Goal: Task Accomplishment & Management: Complete application form

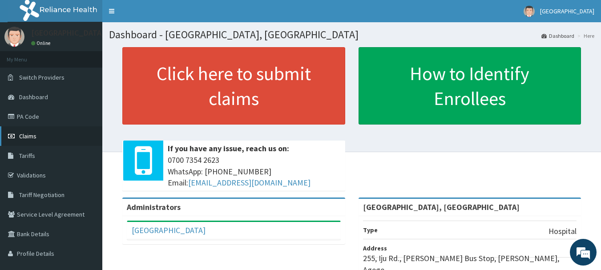
click at [61, 131] on link "Claims" at bounding box center [51, 136] width 102 height 20
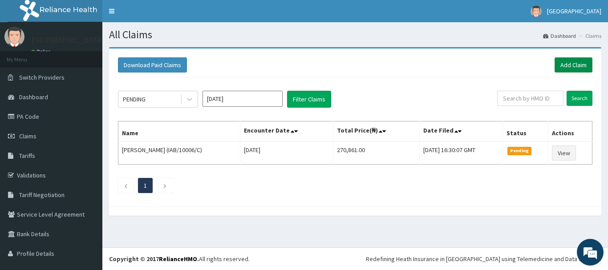
click at [580, 69] on link "Add Claim" at bounding box center [573, 64] width 38 height 15
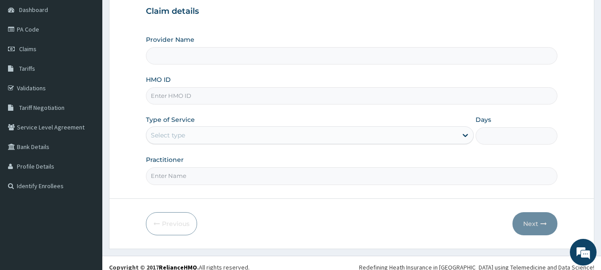
scroll to position [89, 0]
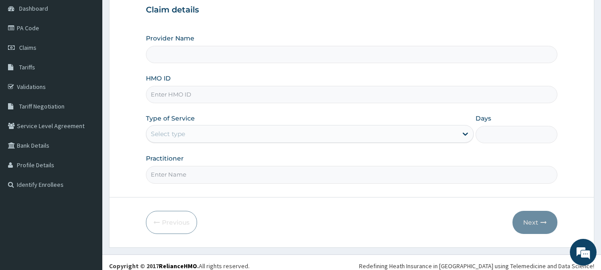
click at [221, 96] on input "HMO ID" at bounding box center [352, 94] width 412 height 17
type input "[GEOGRAPHIC_DATA], [GEOGRAPHIC_DATA]"
type input "PRN/10009/C"
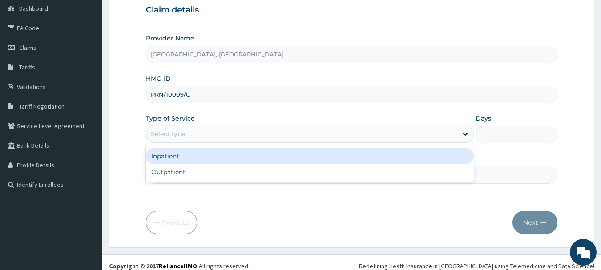
click at [230, 172] on div "Outpatient" at bounding box center [310, 172] width 328 height 16
type input "1"
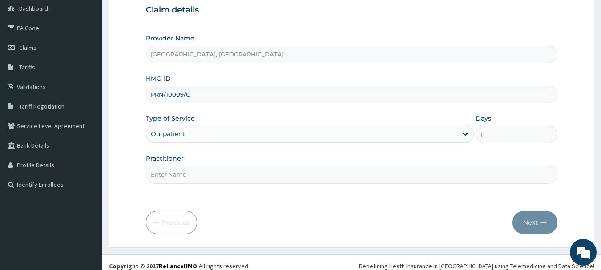
click at [229, 175] on input "Practitioner" at bounding box center [352, 174] width 412 height 17
type input "Dr Calista"
click at [538, 223] on button "Next" at bounding box center [535, 222] width 45 height 23
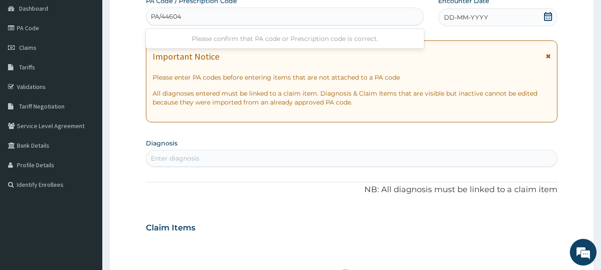
type input "PA/446044"
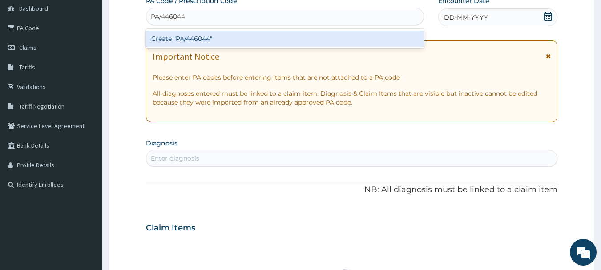
click at [242, 37] on div "Create "PA/446044"" at bounding box center [285, 39] width 279 height 16
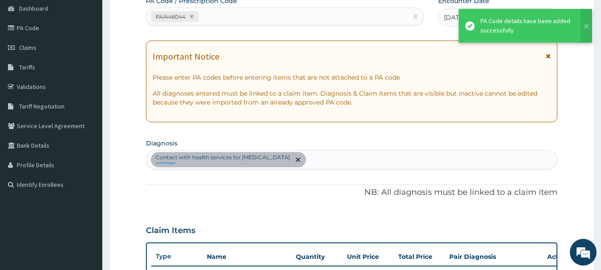
scroll to position [235, 0]
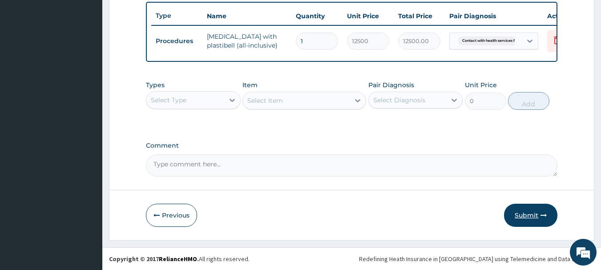
click at [532, 215] on button "Submit" at bounding box center [530, 215] width 53 height 23
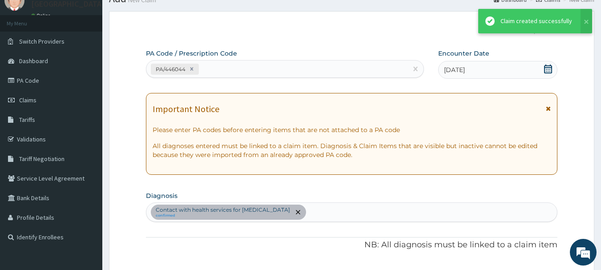
scroll to position [336, 0]
